Goal: Task Accomplishment & Management: Complete application form

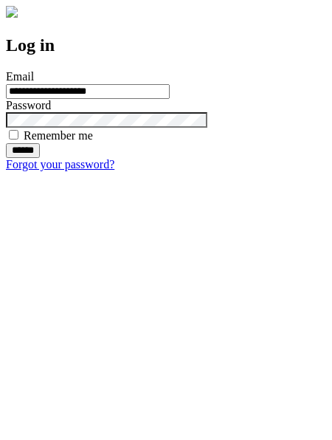
type input "**********"
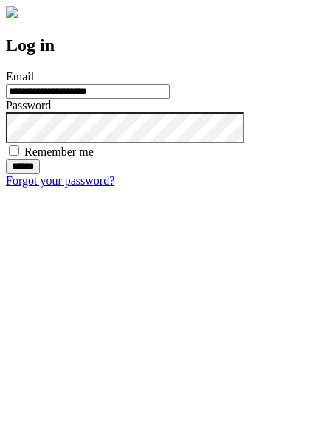
click at [40, 174] on input "******" at bounding box center [23, 166] width 34 height 15
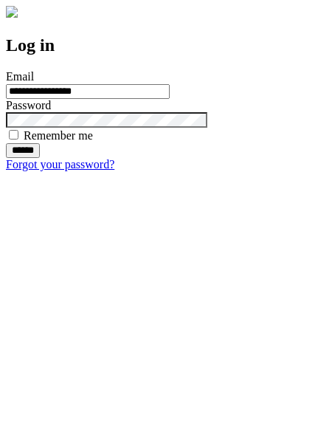
type input "**********"
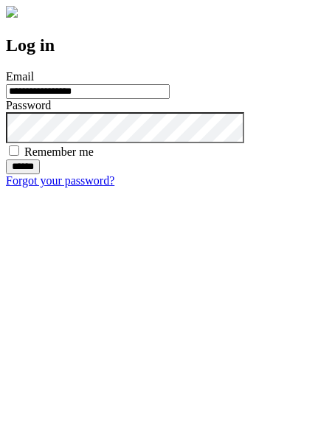
click at [40, 174] on input "******" at bounding box center [23, 166] width 34 height 15
